Goal: Find contact information: Find contact information

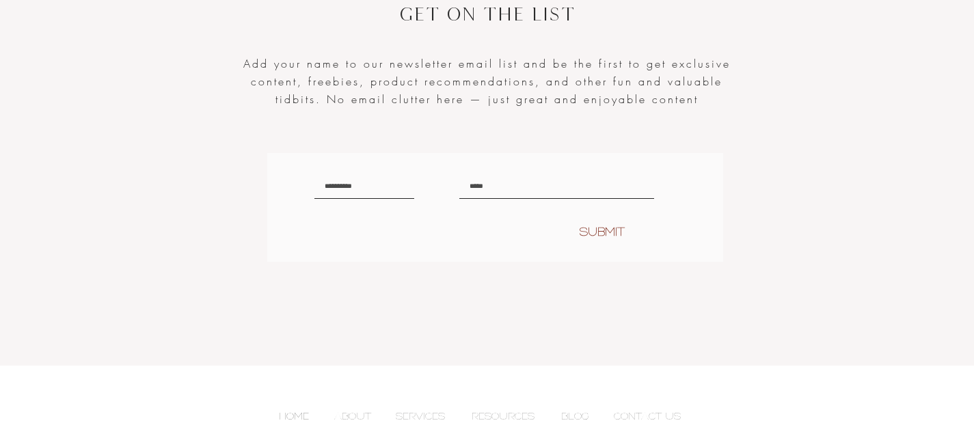
scroll to position [2807, 0]
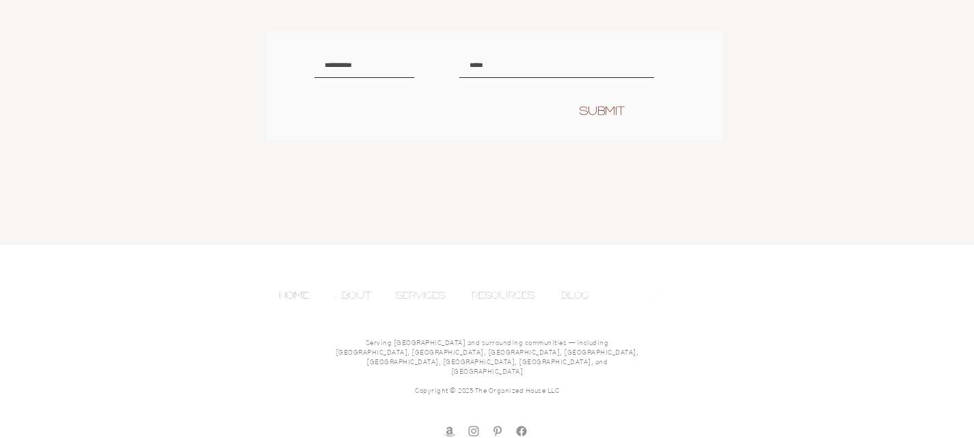
click at [640, 288] on p "CONTACT US" at bounding box center [647, 295] width 81 height 21
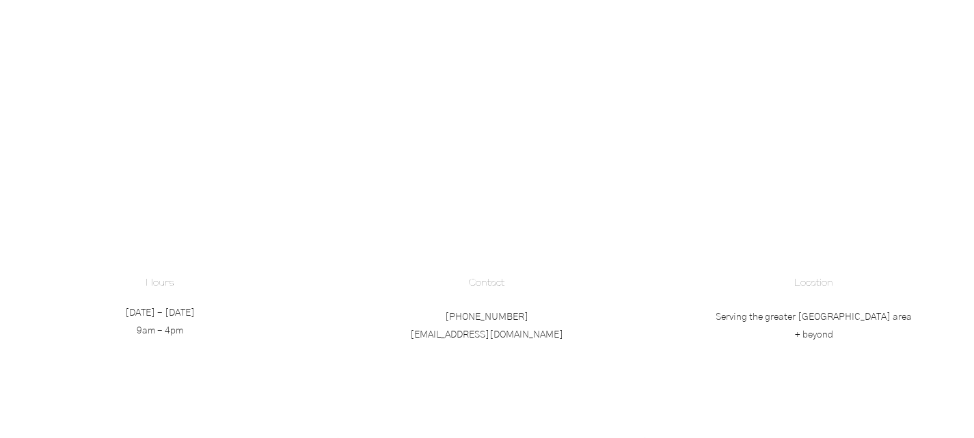
scroll to position [1377, 0]
drag, startPoint x: 424, startPoint y: 331, endPoint x: 553, endPoint y: 336, distance: 128.6
click at [553, 336] on p "(971) 204-8647 hello@theorganizedhouse.co" at bounding box center [486, 323] width 217 height 36
copy span "[EMAIL_ADDRESS][DOMAIN_NAME]"
drag, startPoint x: 980, startPoint y: 131, endPoint x: 715, endPoint y: 274, distance: 301.5
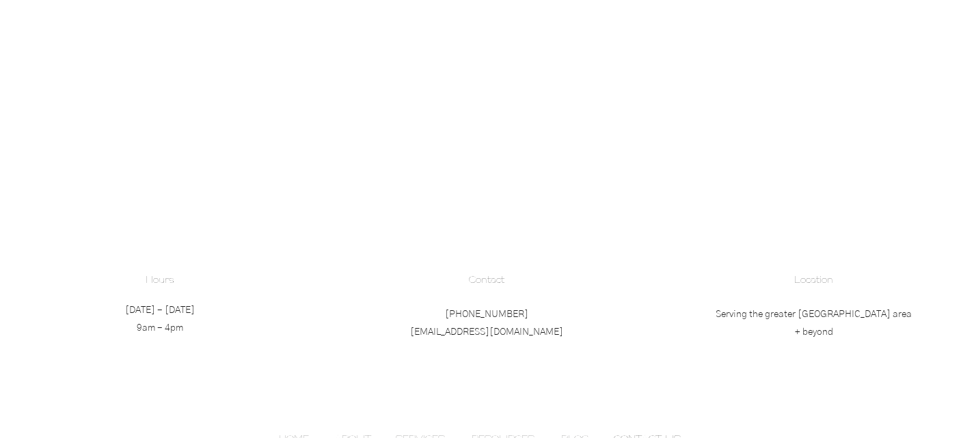
click at [715, 274] on h6 "Location" at bounding box center [813, 280] width 217 height 14
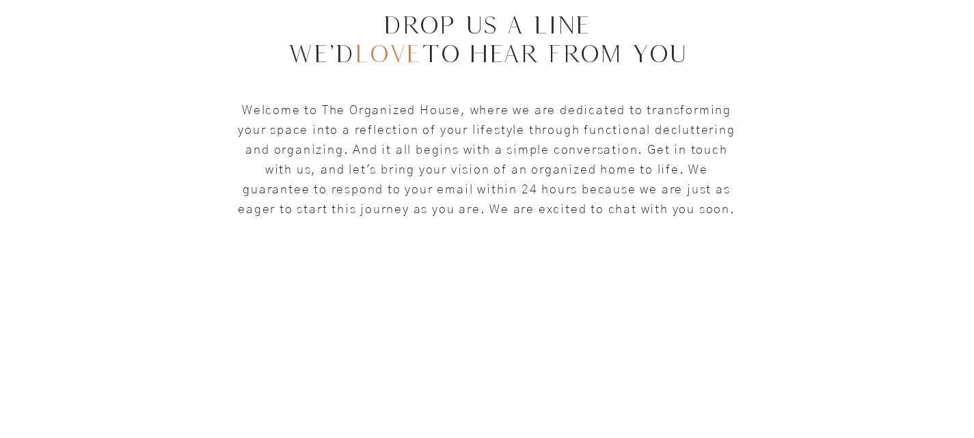
scroll to position [0, 0]
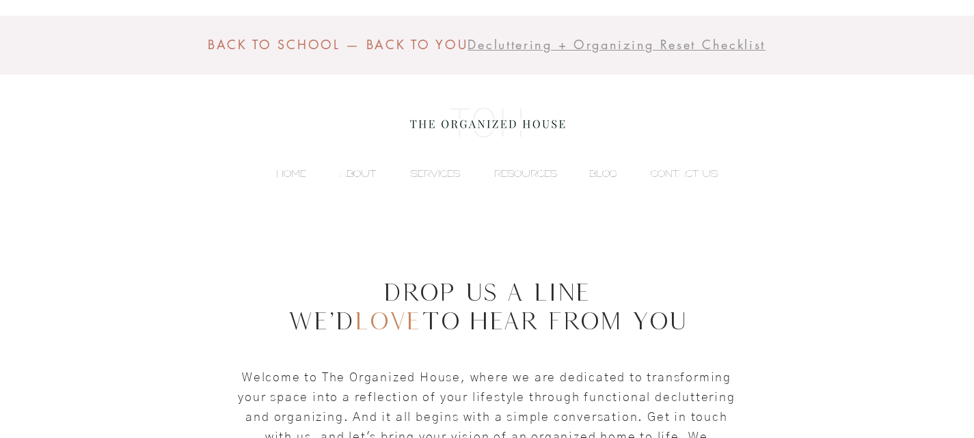
click at [358, 170] on p "ABOUT" at bounding box center [357, 173] width 51 height 21
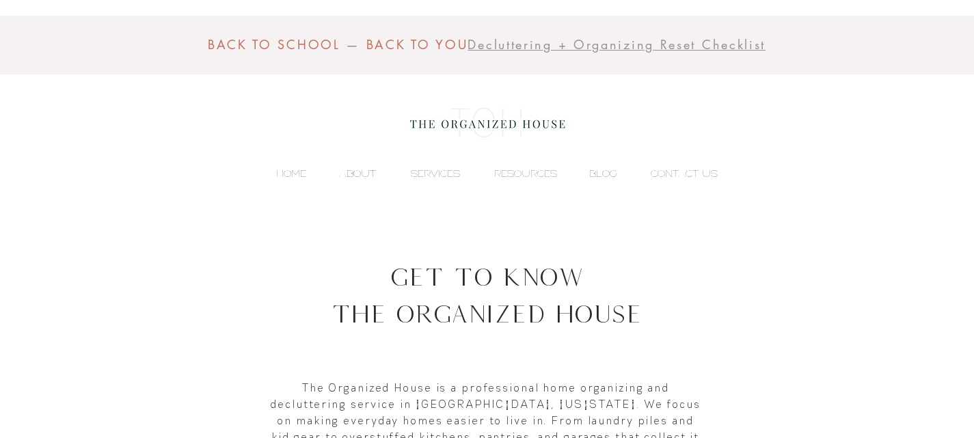
click at [367, 172] on p "ABOUT" at bounding box center [357, 173] width 51 height 21
click at [299, 173] on p "HOME" at bounding box center [291, 173] width 44 height 21
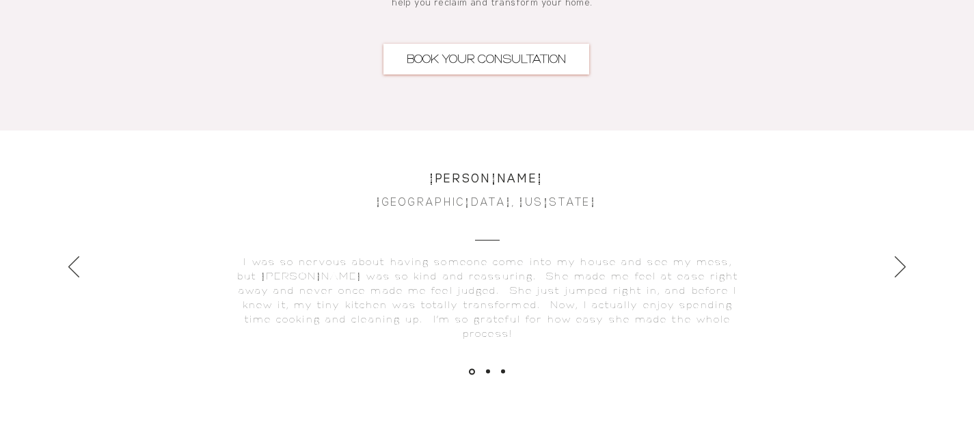
scroll to position [3177, 0]
